Goal: Information Seeking & Learning: Learn about a topic

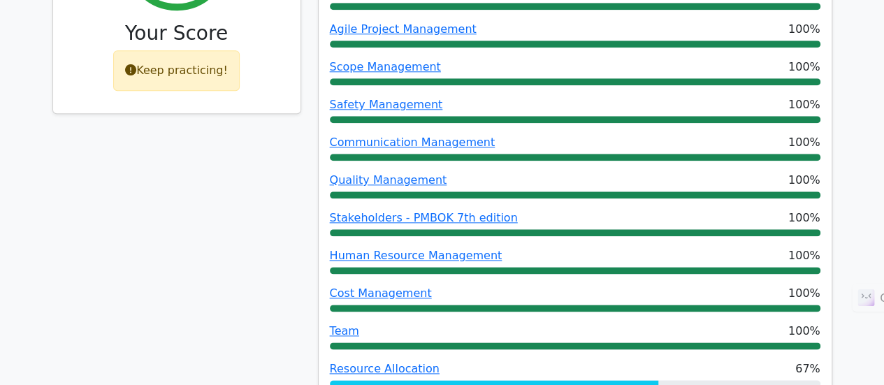
scroll to position [742, 0]
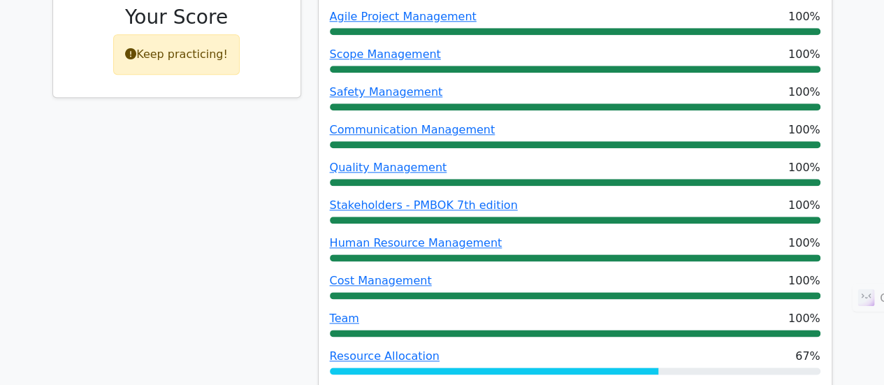
click at [158, 36] on div "Keep practicing!" at bounding box center [176, 54] width 127 height 41
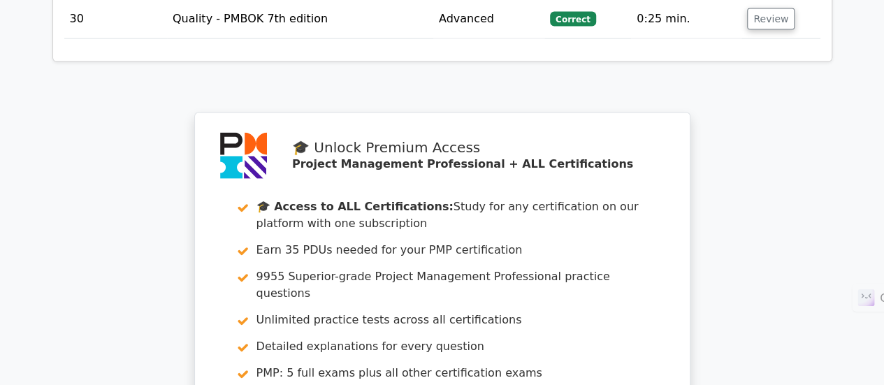
scroll to position [9402, 0]
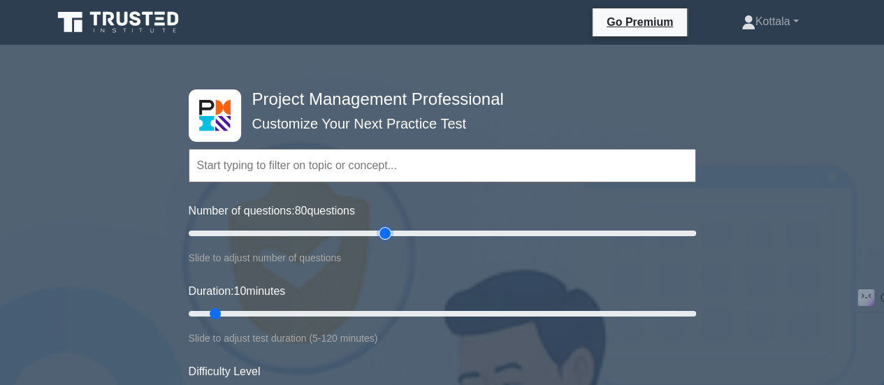
drag, startPoint x: 204, startPoint y: 228, endPoint x: 378, endPoint y: 226, distance: 174.1
type input "80"
click at [378, 226] on input "Number of questions: 80 questions" at bounding box center [443, 233] width 508 height 17
drag, startPoint x: 213, startPoint y: 314, endPoint x: 544, endPoint y: 310, distance: 331.4
click at [544, 310] on input "Duration: 85 minutes" at bounding box center [443, 313] width 508 height 17
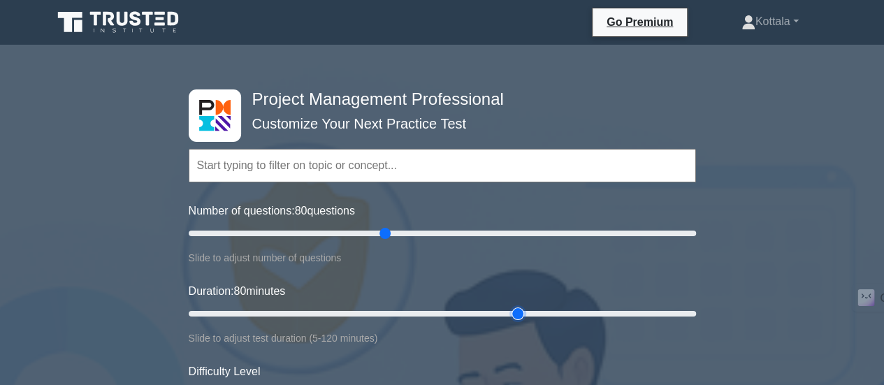
drag, startPoint x: 541, startPoint y: 311, endPoint x: 522, endPoint y: 313, distance: 19.0
type input "80"
click at [522, 313] on input "Duration: 80 minutes" at bounding box center [443, 313] width 508 height 17
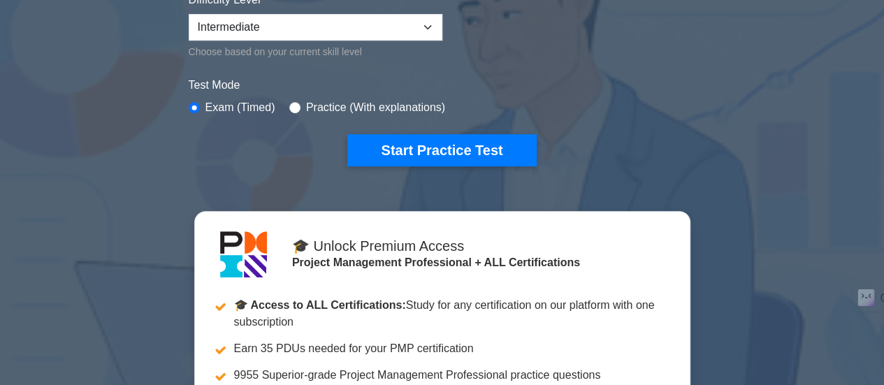
scroll to position [380, 0]
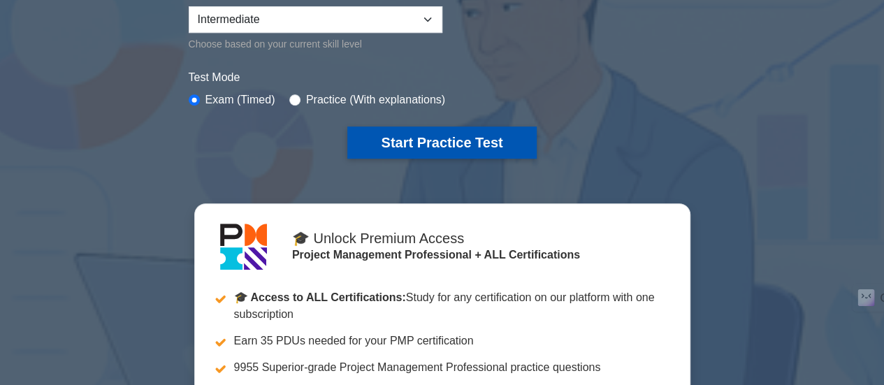
click at [406, 137] on button "Start Practice Test" at bounding box center [441, 143] width 189 height 32
click at [407, 141] on button "Start Practice Test" at bounding box center [441, 143] width 189 height 32
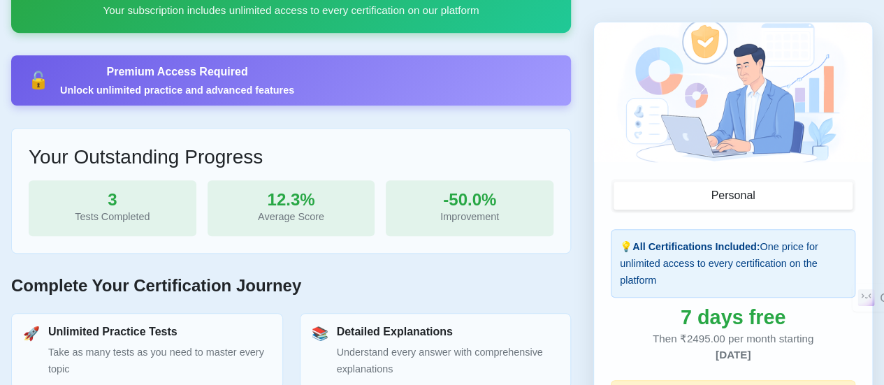
scroll to position [407, 0]
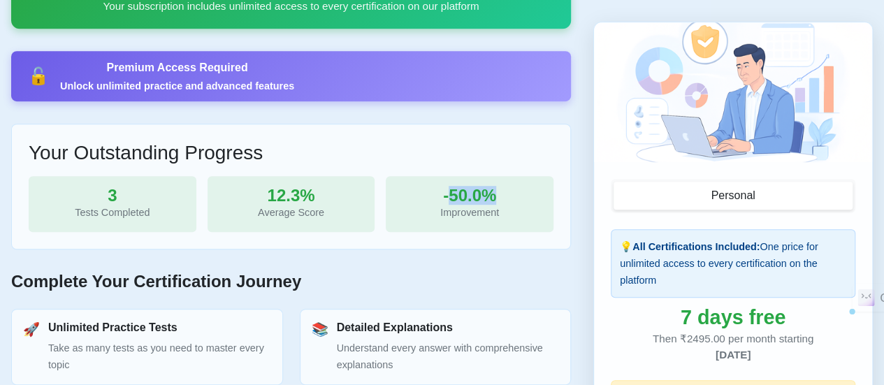
drag, startPoint x: 450, startPoint y: 195, endPoint x: 503, endPoint y: 194, distance: 52.4
click at [503, 194] on div "-50.0%" at bounding box center [469, 195] width 145 height 17
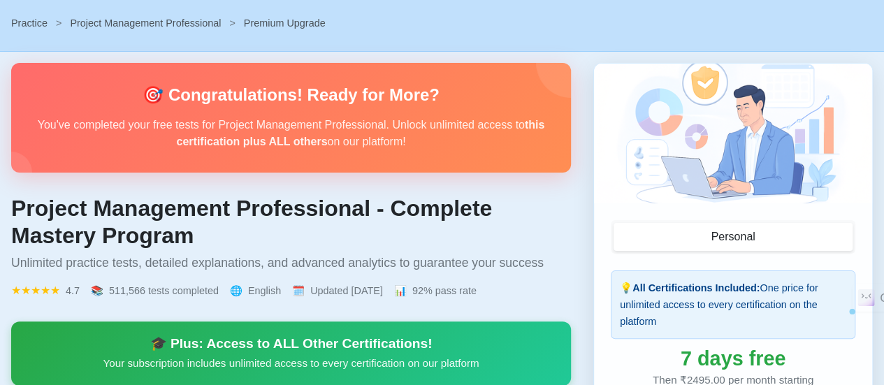
scroll to position [0, 0]
